Goal: Transaction & Acquisition: Purchase product/service

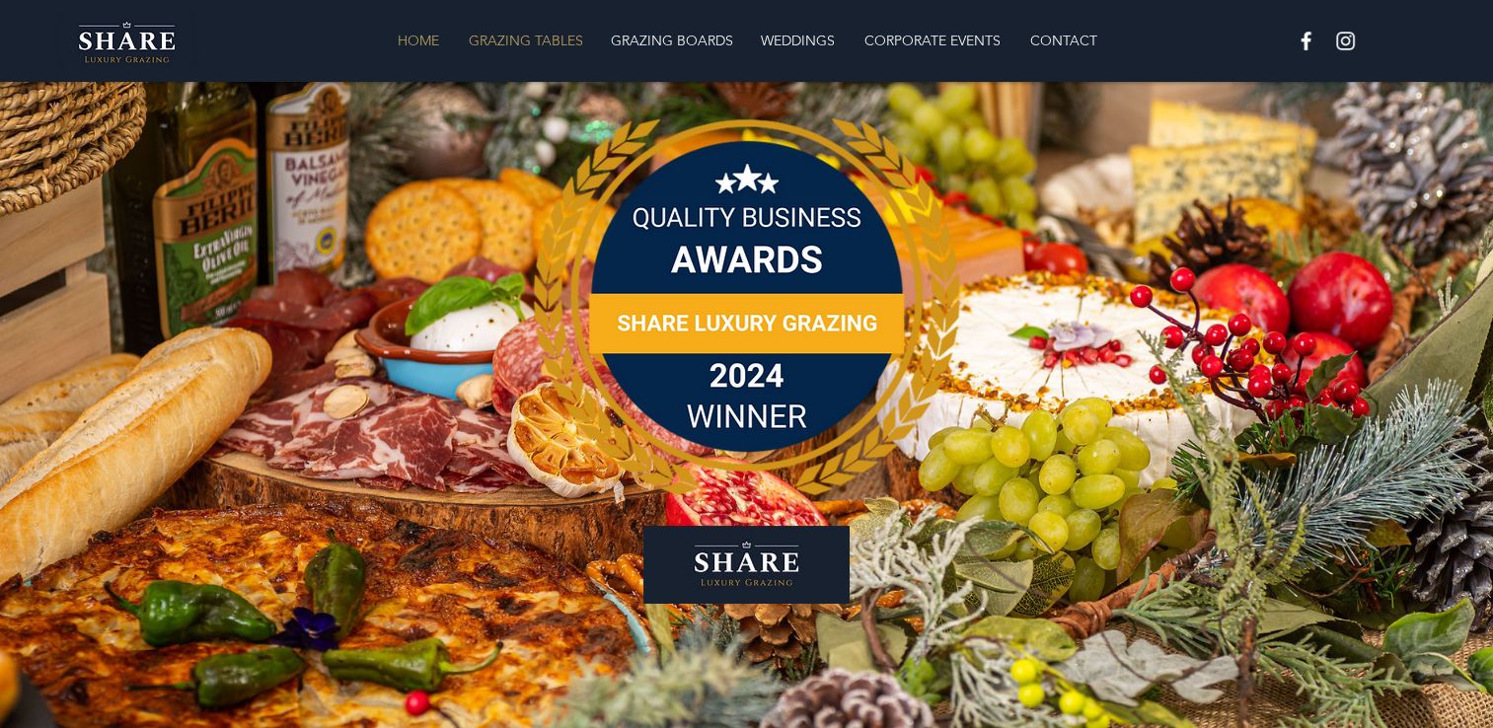
click at [532, 52] on p "GRAZING TABLES" at bounding box center [526, 40] width 134 height 39
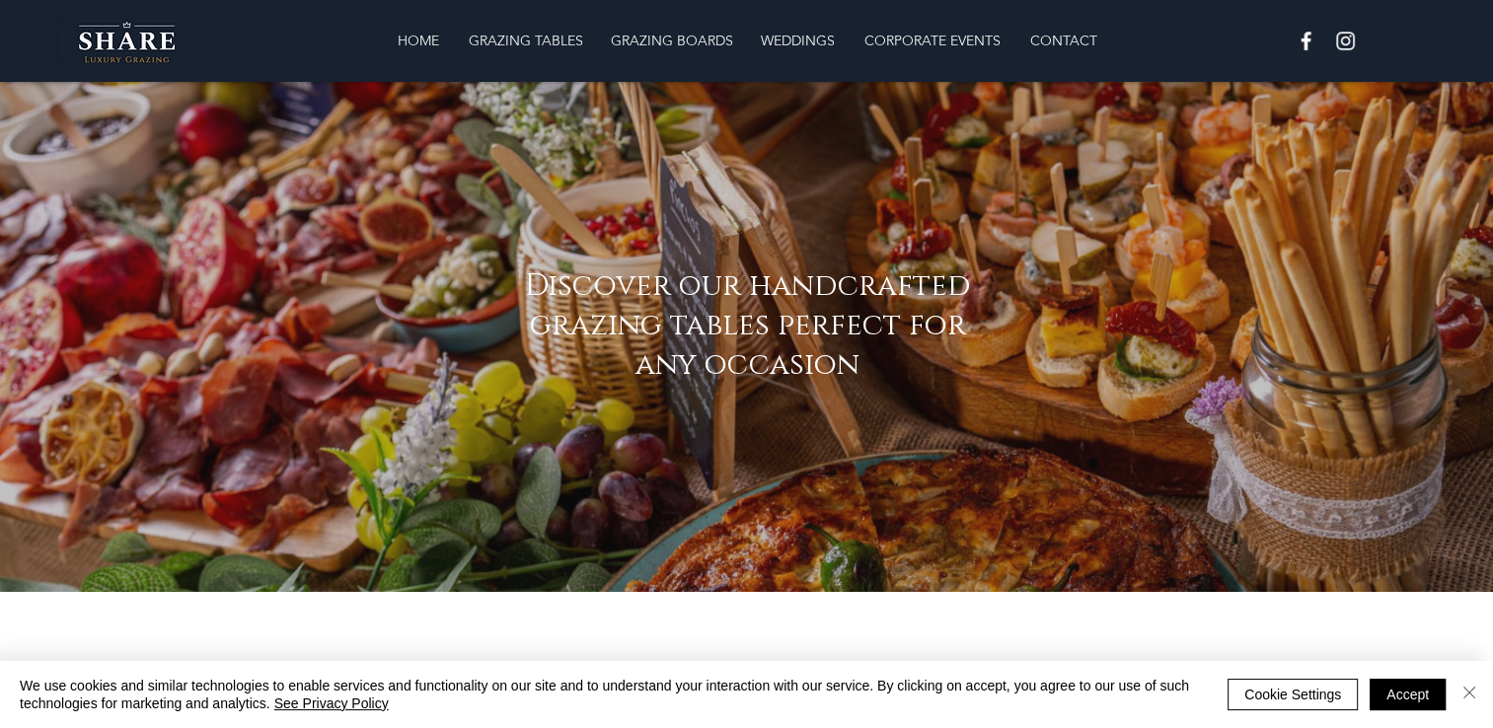
click at [1479, 692] on img "Close" at bounding box center [1470, 693] width 24 height 24
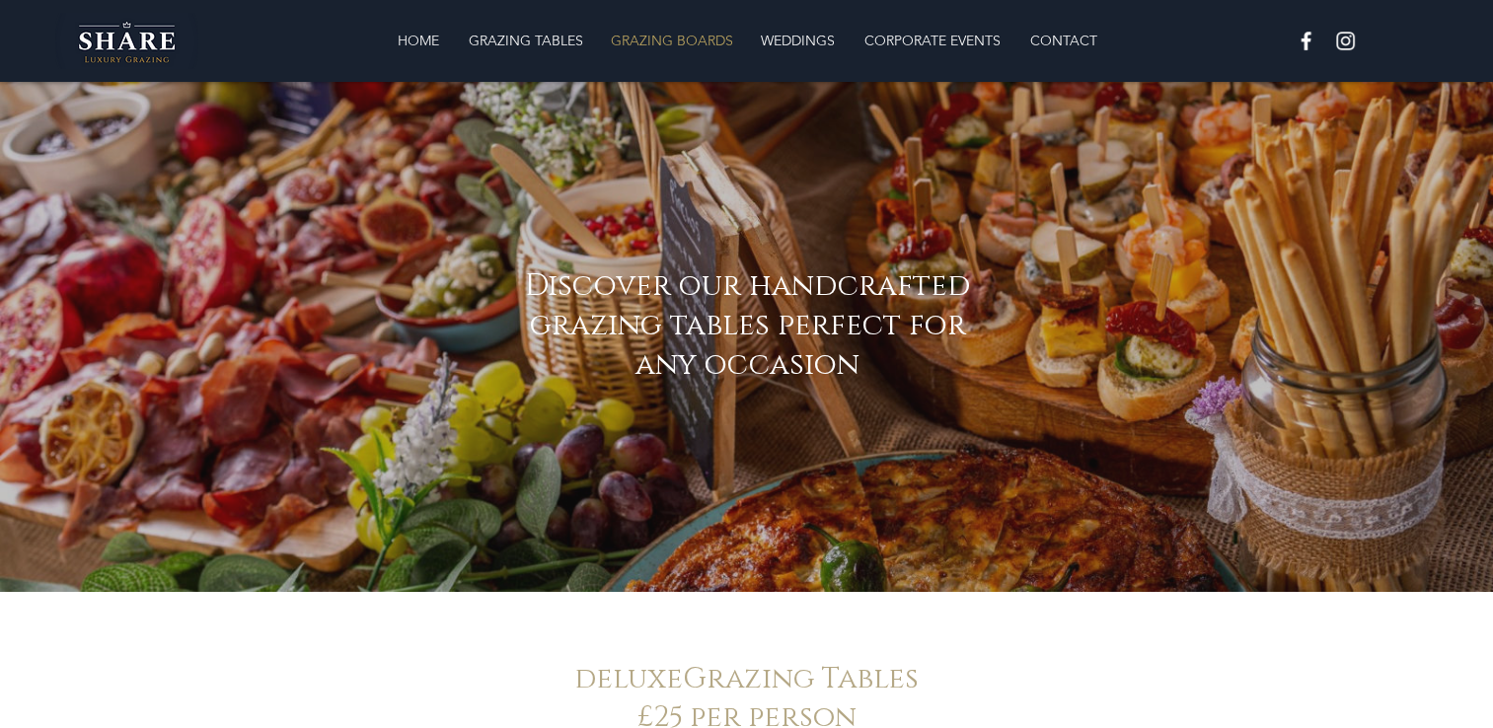
click at [666, 29] on p "GRAZING BOARDS" at bounding box center [672, 40] width 142 height 39
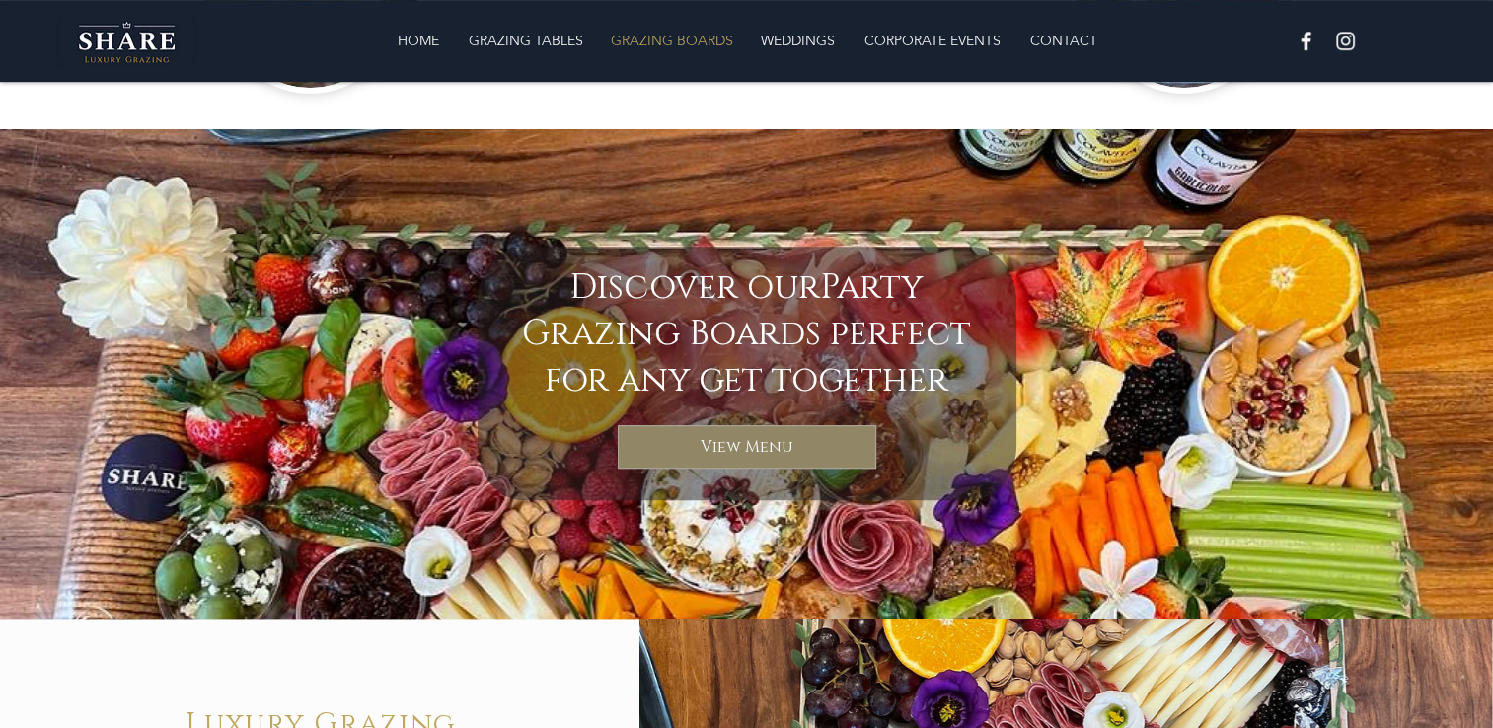
scroll to position [936, 0]
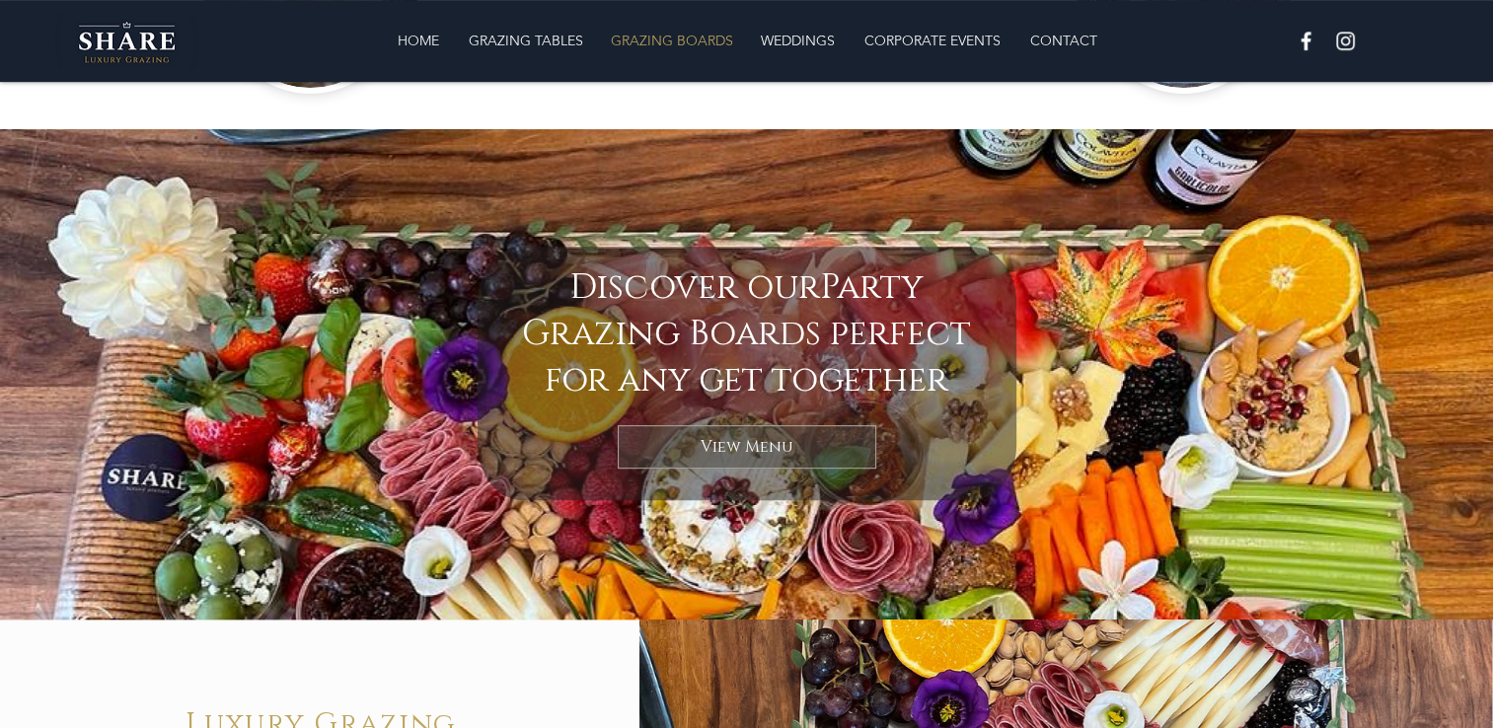
click at [801, 445] on link "View Menu" at bounding box center [747, 446] width 259 height 43
